Goal: Information Seeking & Learning: Compare options

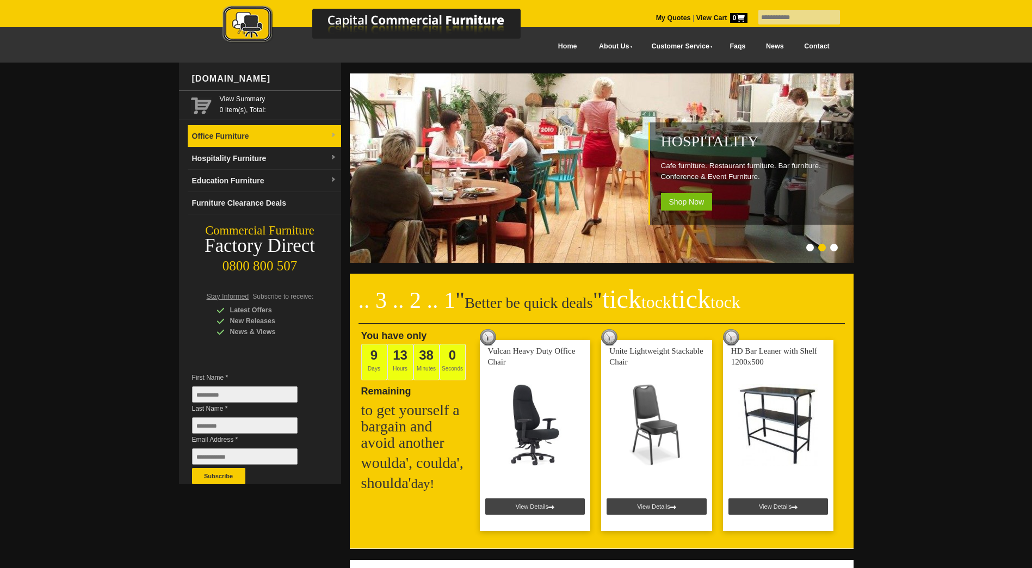
click at [310, 138] on link "Office Furniture" at bounding box center [264, 136] width 153 height 22
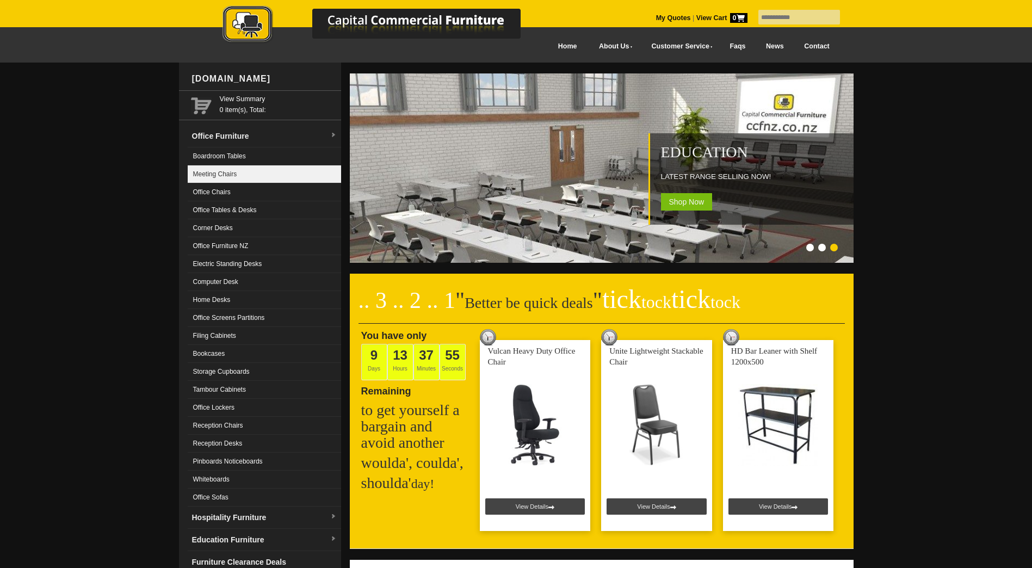
click at [255, 171] on link "Meeting Chairs" at bounding box center [264, 174] width 153 height 18
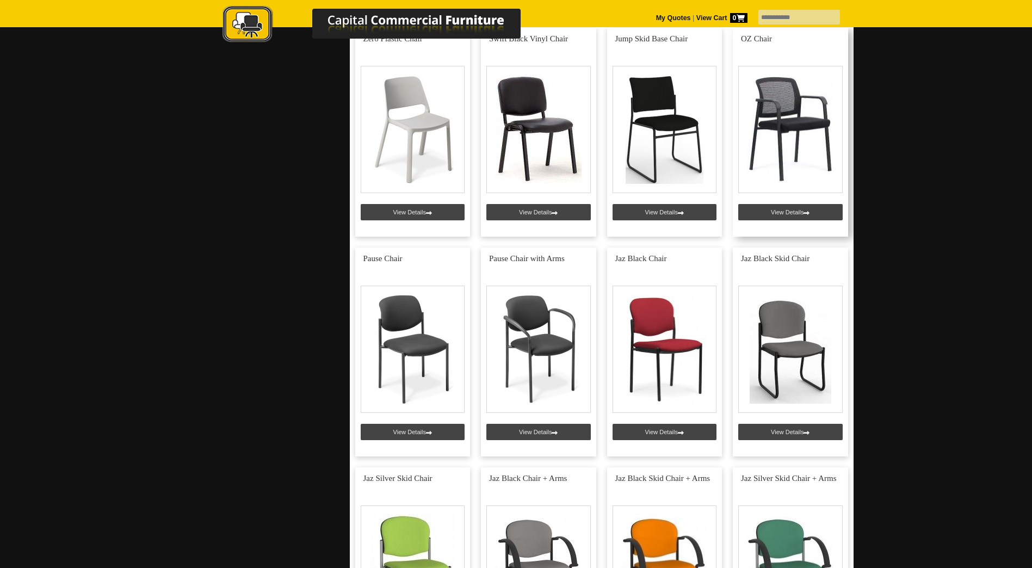
scroll to position [761, 0]
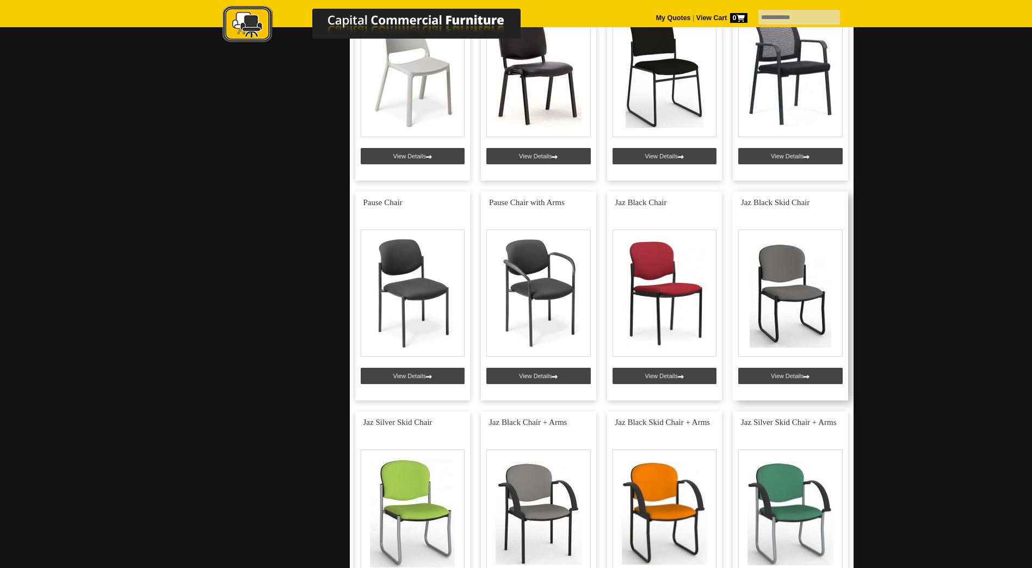
click at [792, 292] on link at bounding box center [790, 295] width 115 height 209
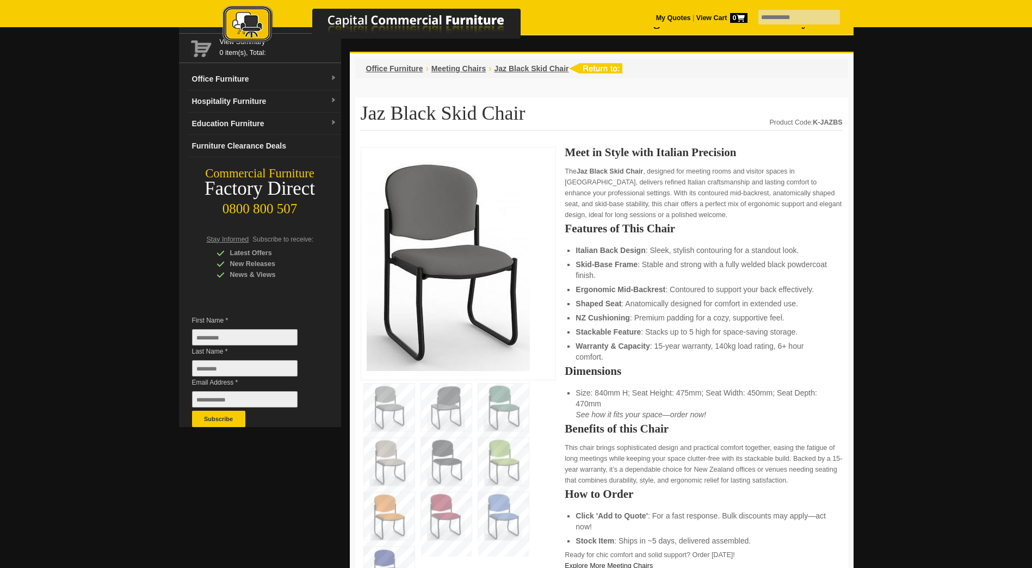
scroll to position [54, 0]
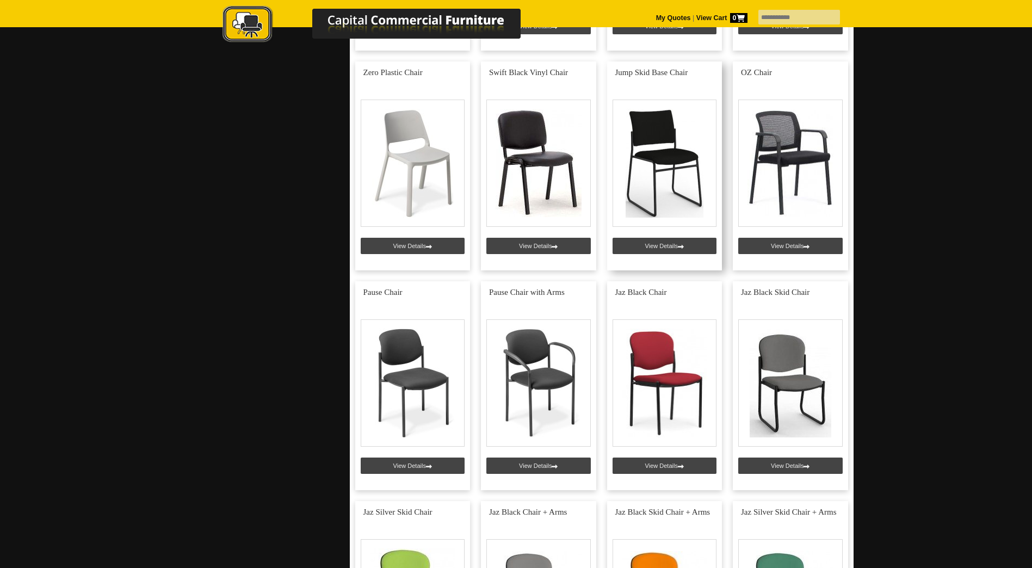
scroll to position [653, 0]
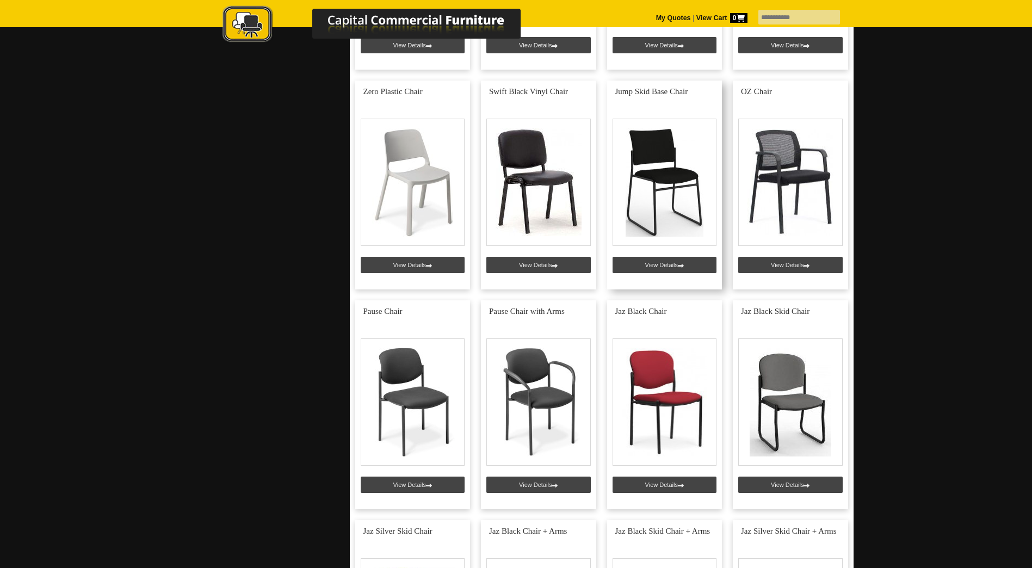
click at [648, 260] on link at bounding box center [664, 184] width 115 height 209
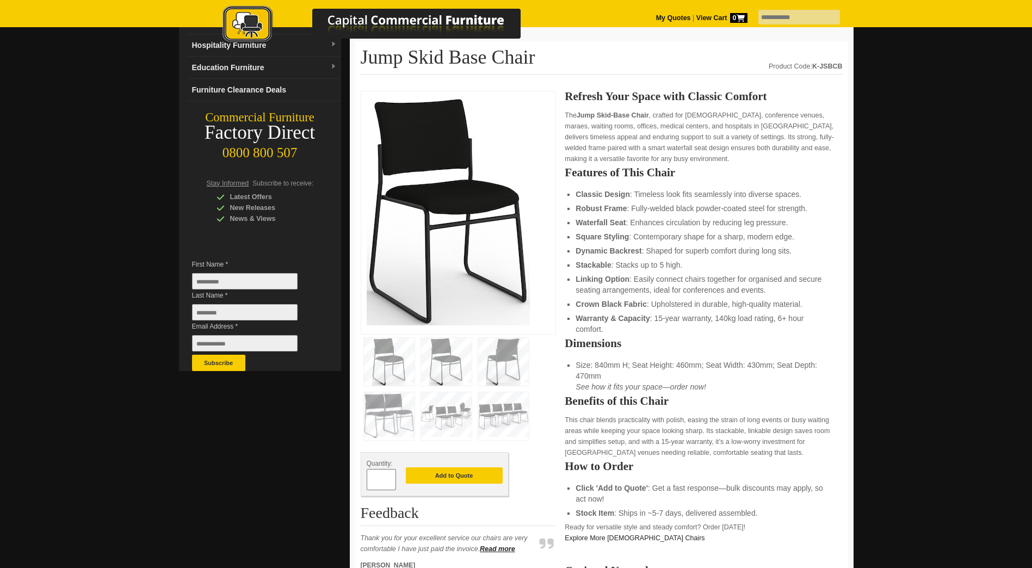
scroll to position [109, 0]
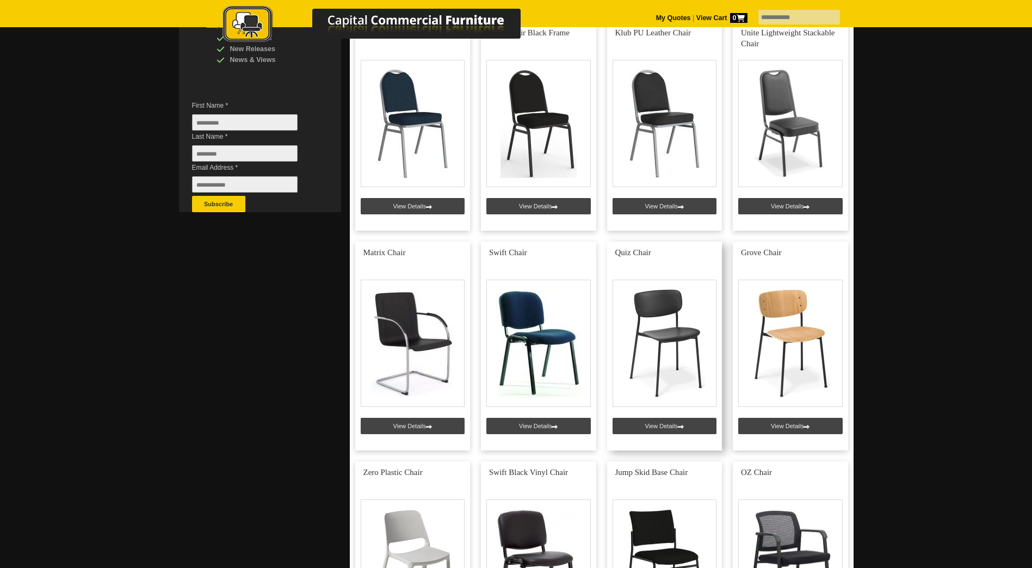
scroll to position [218, 0]
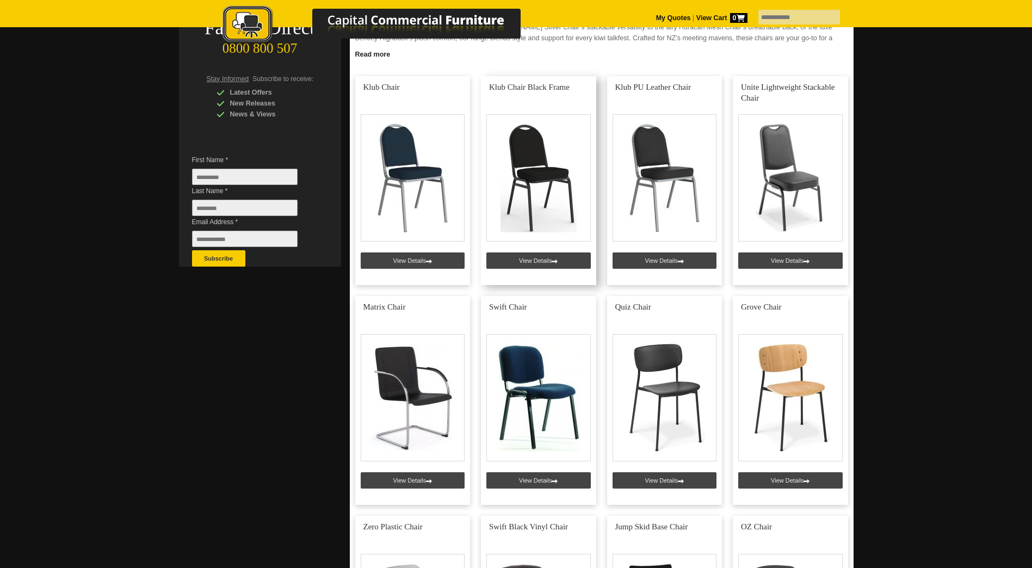
click at [541, 263] on link at bounding box center [538, 180] width 115 height 209
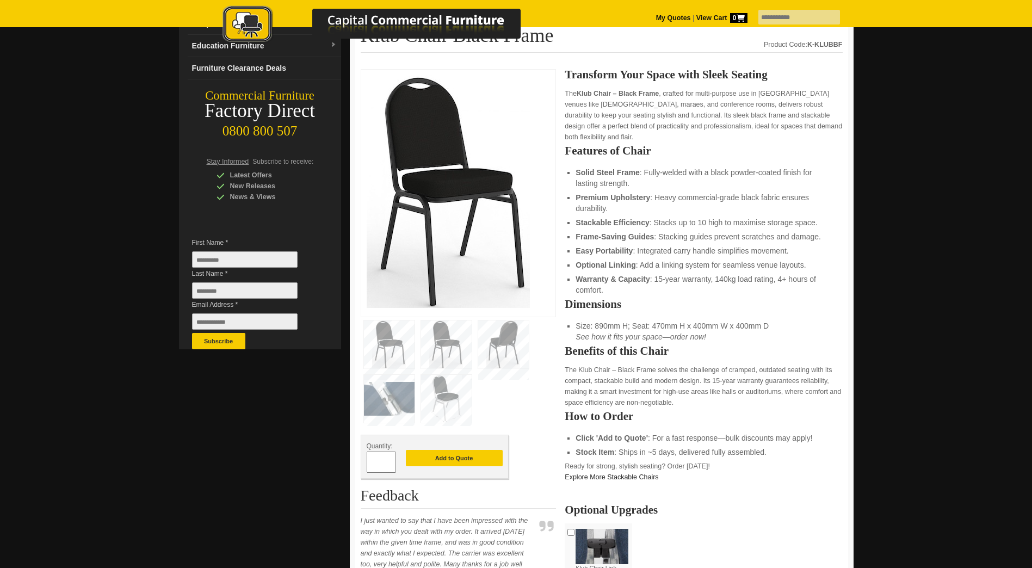
scroll to position [218, 0]
